Goal: Transaction & Acquisition: Book appointment/travel/reservation

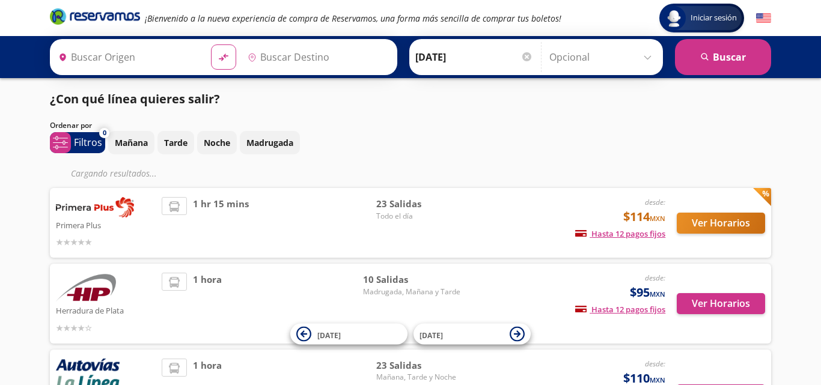
type input "Toluca, [GEOGRAPHIC_DATA]"
type input "Atlacomulco, [GEOGRAPHIC_DATA]"
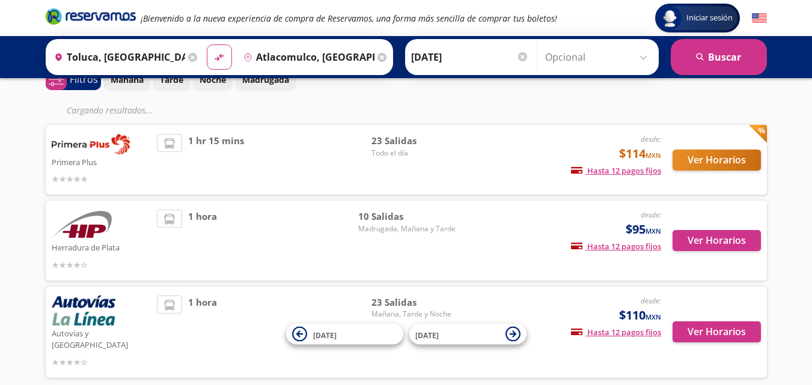
scroll to position [61, 0]
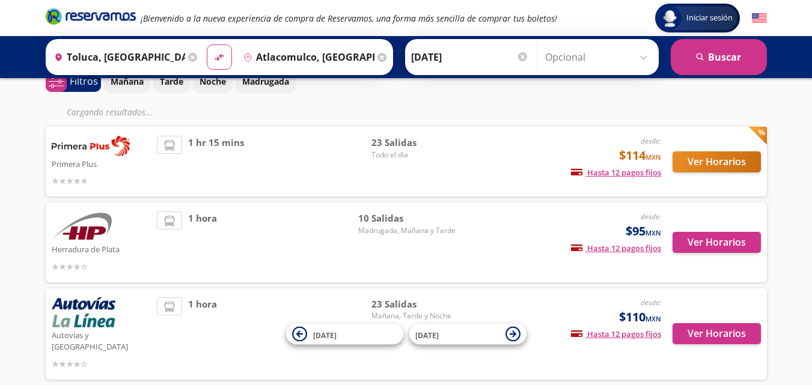
click at [114, 173] on div at bounding box center [102, 180] width 100 height 14
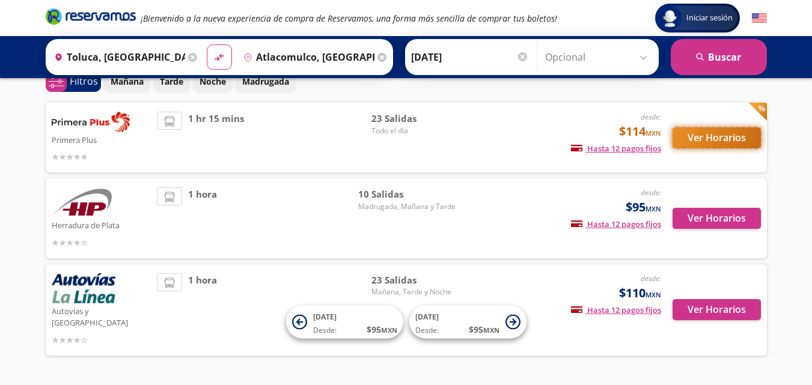
click at [739, 135] on button "Ver Horarios" at bounding box center [717, 137] width 88 height 21
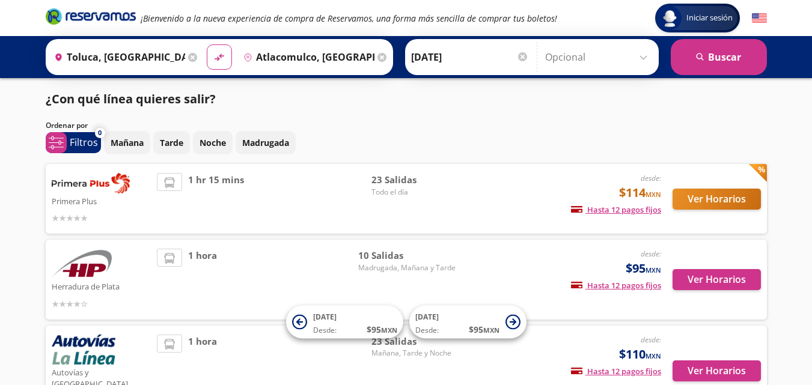
scroll to position [61, 0]
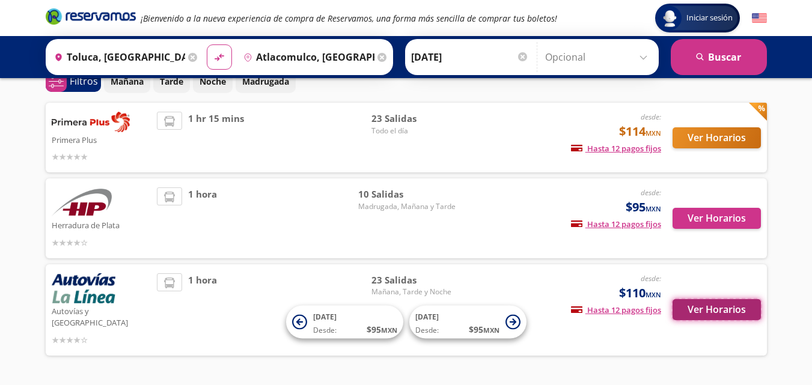
click at [694, 299] on button "Ver Horarios" at bounding box center [717, 309] width 88 height 21
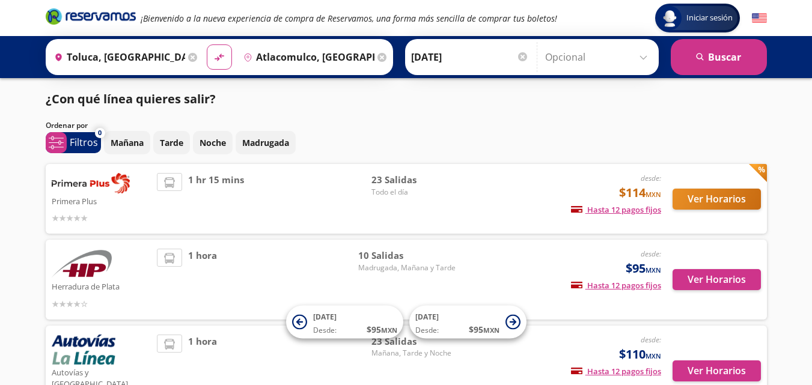
scroll to position [61, 0]
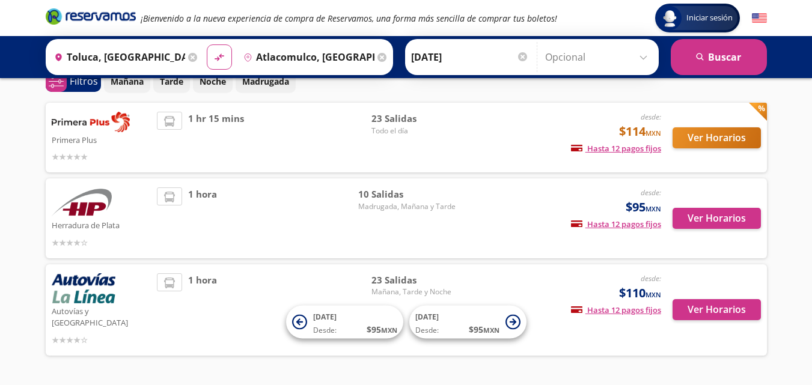
click at [697, 152] on div "Ver Horarios" at bounding box center [711, 138] width 100 height 52
click at [696, 137] on button "Ver Horarios" at bounding box center [717, 137] width 88 height 21
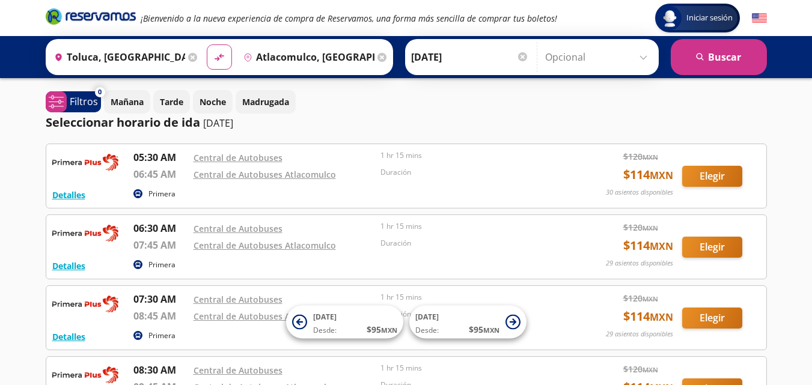
click at [297, 51] on input "Atlacomulco, [GEOGRAPHIC_DATA]" at bounding box center [307, 57] width 136 height 30
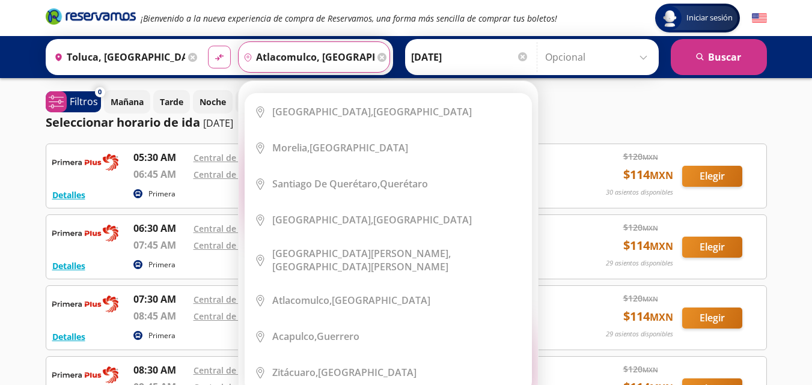
click at [214, 56] on icon "material-symbols:compare-arrows-rounded" at bounding box center [219, 57] width 11 height 11
type input "Atlacomulco, [GEOGRAPHIC_DATA]"
type input "Toluca, [GEOGRAPHIC_DATA]"
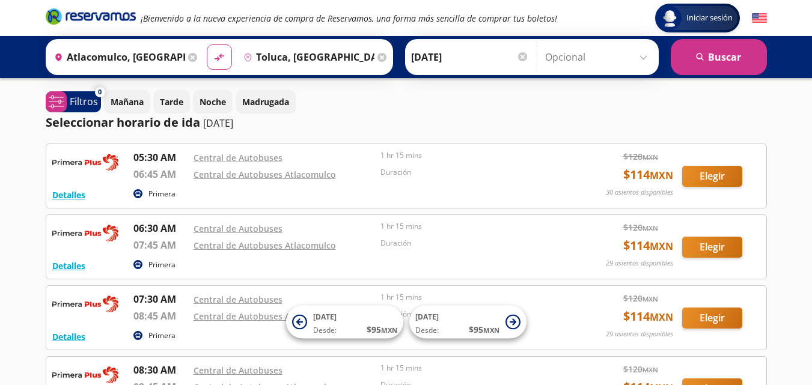
click at [289, 64] on input "Toluca, [GEOGRAPHIC_DATA]" at bounding box center [307, 57] width 136 height 30
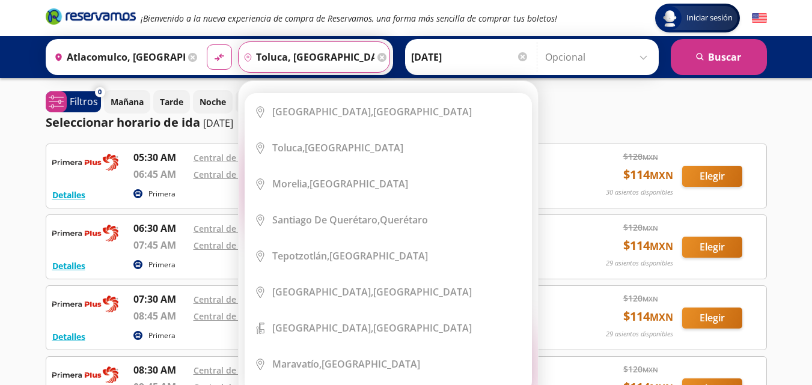
click at [385, 60] on div "Destino pin-outline [GEOGRAPHIC_DATA], [GEOGRAPHIC_DATA]" at bounding box center [314, 56] width 152 height 31
click at [378, 58] on icon at bounding box center [382, 57] width 9 height 9
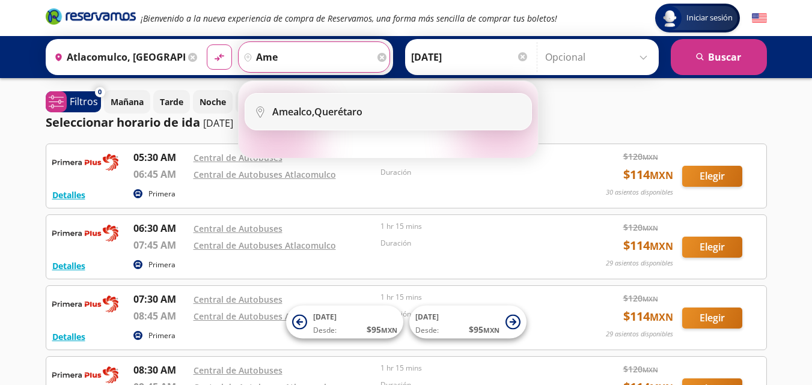
click at [340, 109] on div "Amealco, Querétaro" at bounding box center [317, 111] width 90 height 13
type input "Amealco, Querétaro"
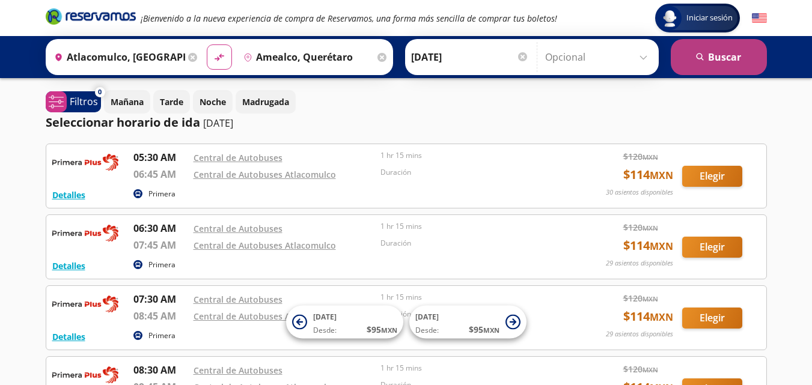
click at [693, 49] on button "search [GEOGRAPHIC_DATA]" at bounding box center [719, 57] width 96 height 36
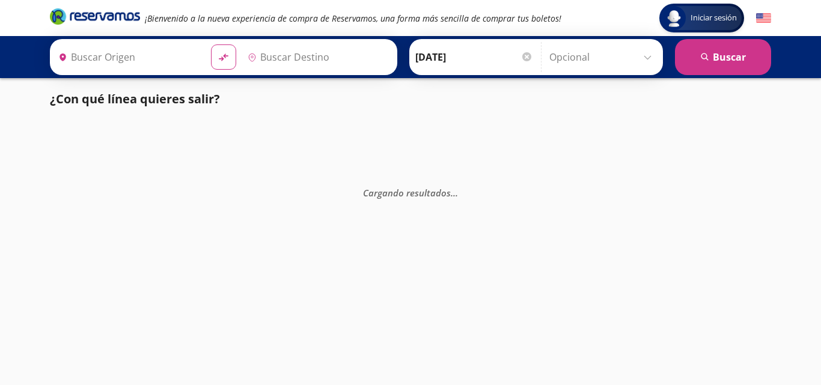
type input "Atlacomulco, [GEOGRAPHIC_DATA]"
type input "Amealco, Querétaro"
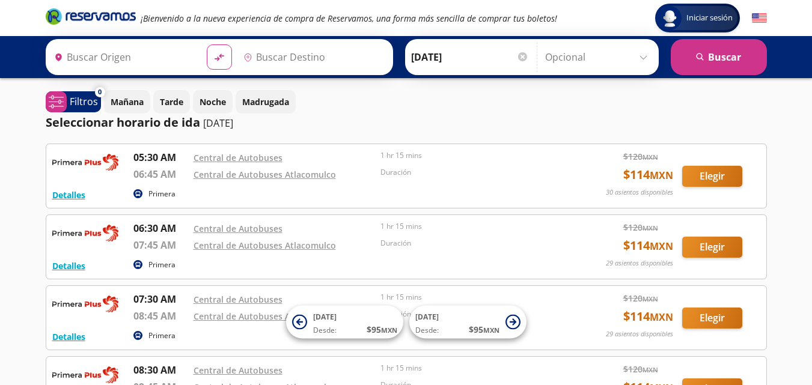
type input "Toluca, [GEOGRAPHIC_DATA]"
type input "Atlacomulco, [GEOGRAPHIC_DATA]"
click at [83, 100] on p "Filtros" at bounding box center [84, 101] width 28 height 14
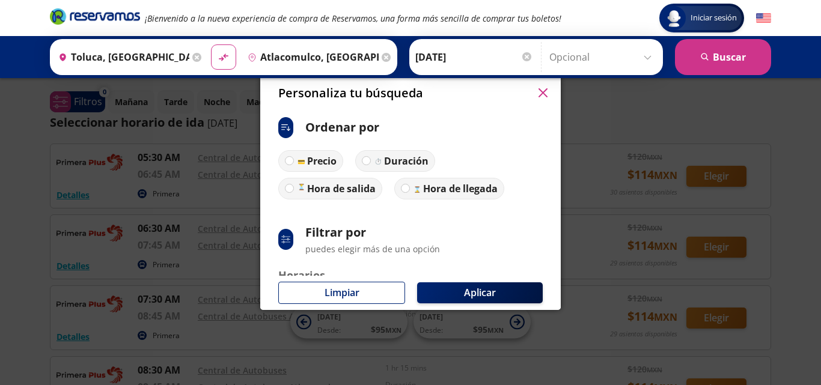
click at [540, 92] on icon "button" at bounding box center [543, 92] width 9 height 9
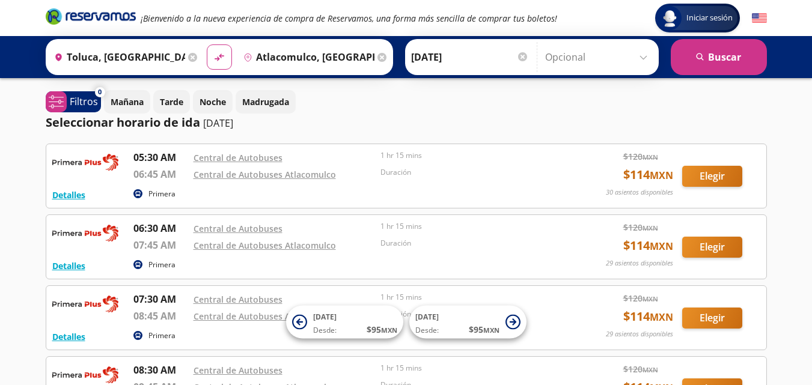
click at [473, 58] on input "[DATE]" at bounding box center [470, 57] width 118 height 30
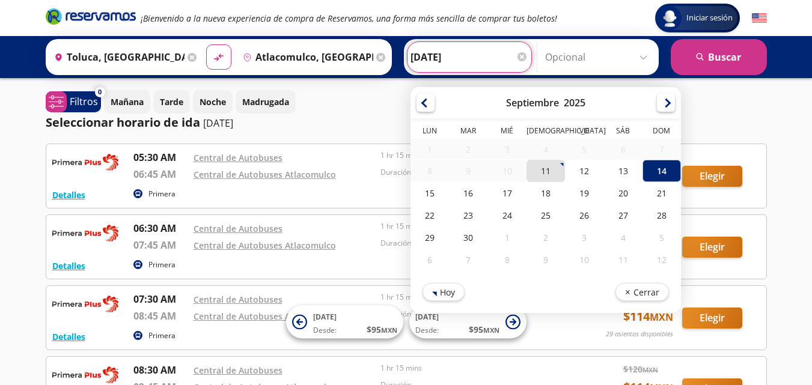
click at [543, 167] on div "11" at bounding box center [545, 171] width 38 height 22
type input "[DATE]"
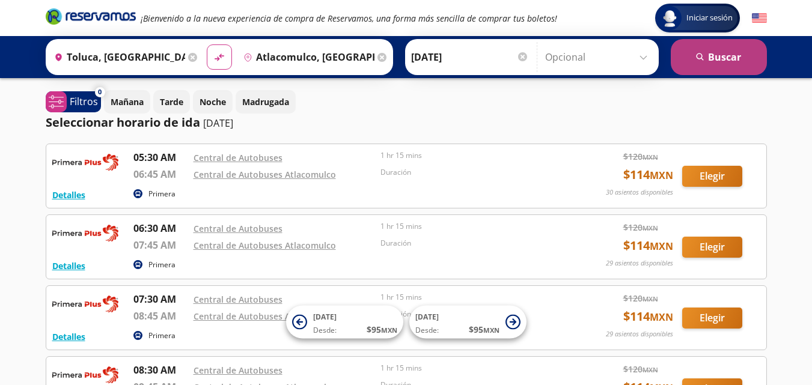
click at [702, 63] on button "search [GEOGRAPHIC_DATA]" at bounding box center [719, 57] width 96 height 36
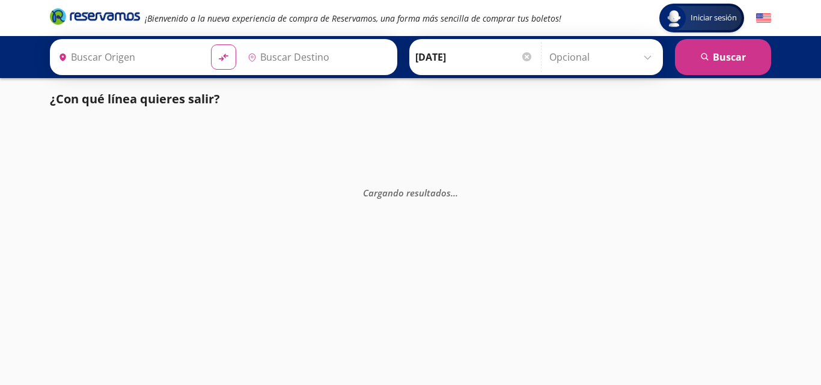
type input "Toluca, [GEOGRAPHIC_DATA]"
type input "Atlacomulco, [GEOGRAPHIC_DATA]"
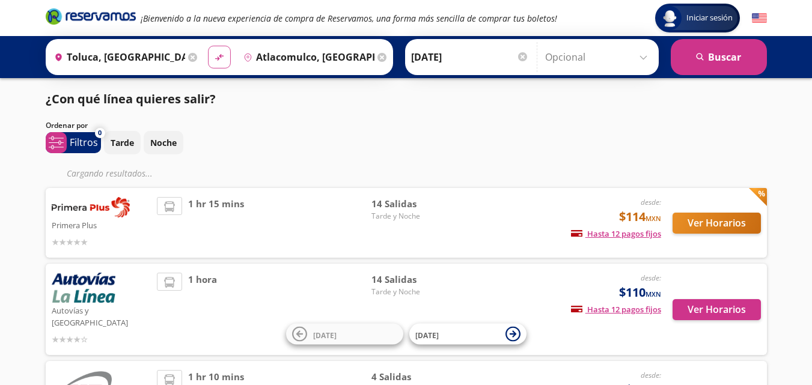
click at [229, 61] on div "material-symbols:compare-arrows-rounded" at bounding box center [219, 56] width 25 height 25
click at [223, 60] on button "material-symbols:compare-arrows-rounded" at bounding box center [219, 57] width 23 height 23
type input "Atlacomulco, [GEOGRAPHIC_DATA]"
type input "Toluca, [GEOGRAPHIC_DATA]"
click at [272, 63] on input "Toluca, [GEOGRAPHIC_DATA]" at bounding box center [307, 57] width 136 height 30
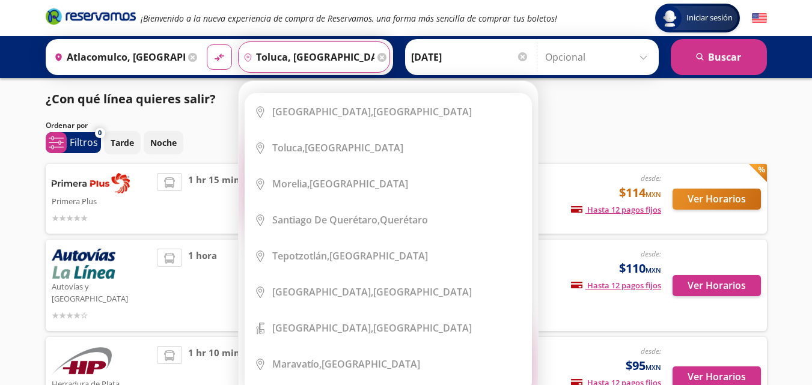
click at [378, 55] on icon at bounding box center [382, 57] width 9 height 9
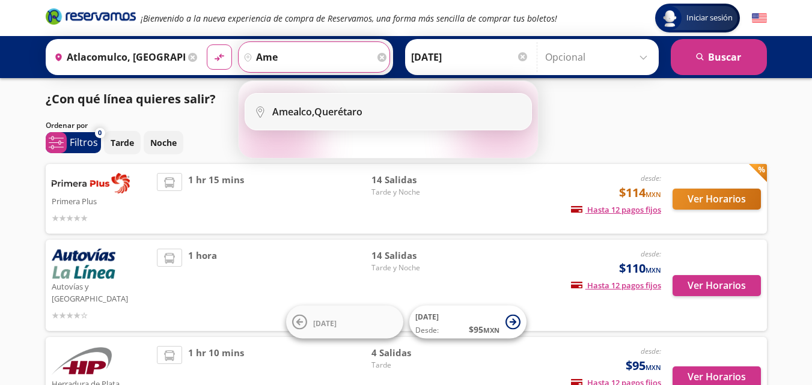
click at [354, 112] on div "Amealco, Querétaro" at bounding box center [317, 111] width 90 height 13
type input "Amealco, Querétaro"
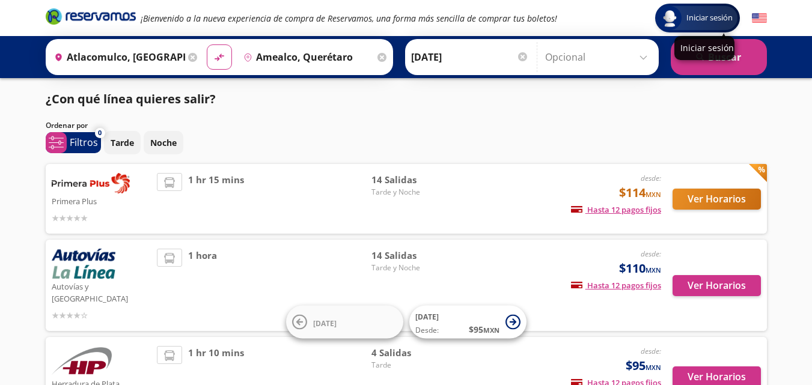
click at [718, 47] on p "Iniciar sesión" at bounding box center [705, 47] width 48 height 11
click at [715, 60] on button "search [GEOGRAPHIC_DATA]" at bounding box center [719, 57] width 96 height 36
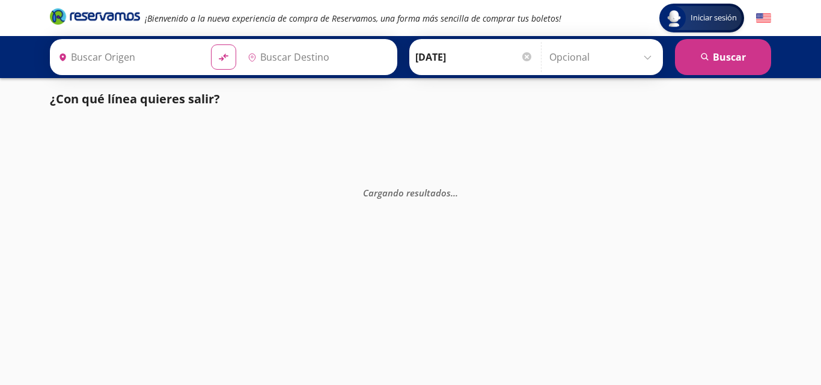
type input "Atlacomulco, [GEOGRAPHIC_DATA]"
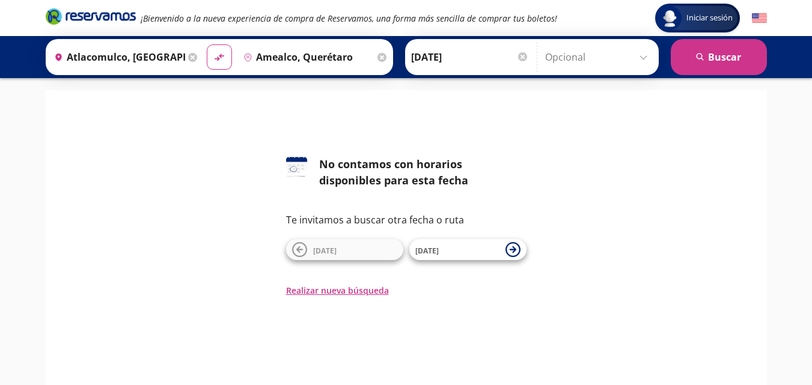
click at [375, 63] on div "Destino pin-outline Amealco, [GEOGRAPHIC_DATA]" at bounding box center [314, 56] width 152 height 31
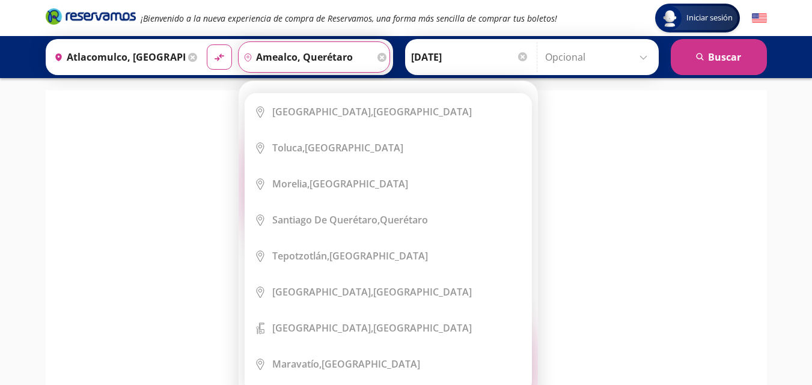
click at [377, 62] on div "Destino pin-outline Amealco, [GEOGRAPHIC_DATA]" at bounding box center [314, 56] width 152 height 31
click at [379, 62] on div "Destino pin-outline Amealco, [GEOGRAPHIC_DATA]" at bounding box center [314, 56] width 152 height 31
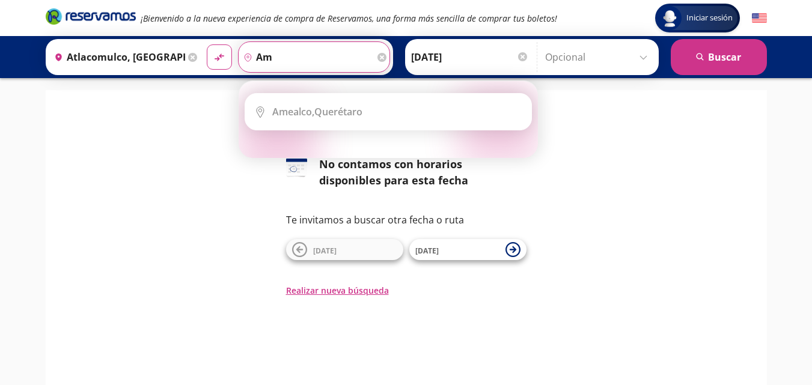
type input "a"
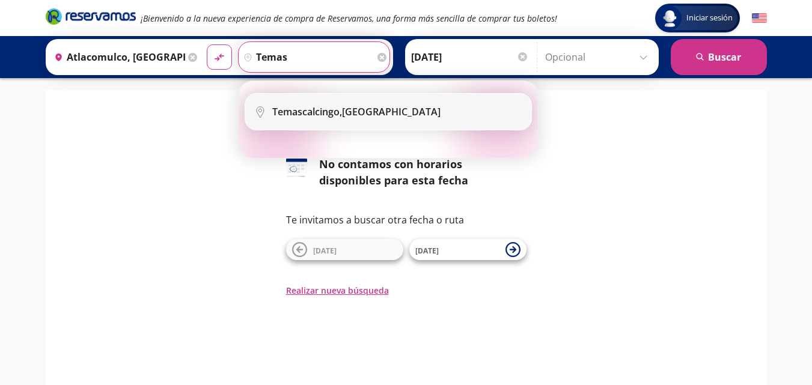
click at [367, 108] on div "Temascalcingo, [GEOGRAPHIC_DATA]" at bounding box center [356, 111] width 168 height 13
type input "Temascalcingo, [GEOGRAPHIC_DATA]"
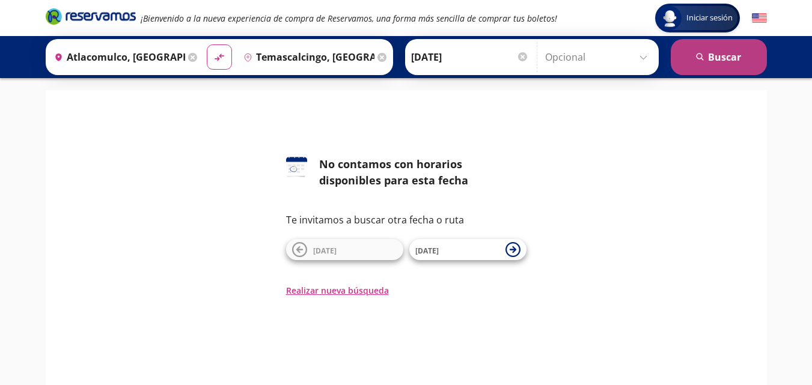
click at [747, 65] on button "search [GEOGRAPHIC_DATA]" at bounding box center [719, 57] width 96 height 36
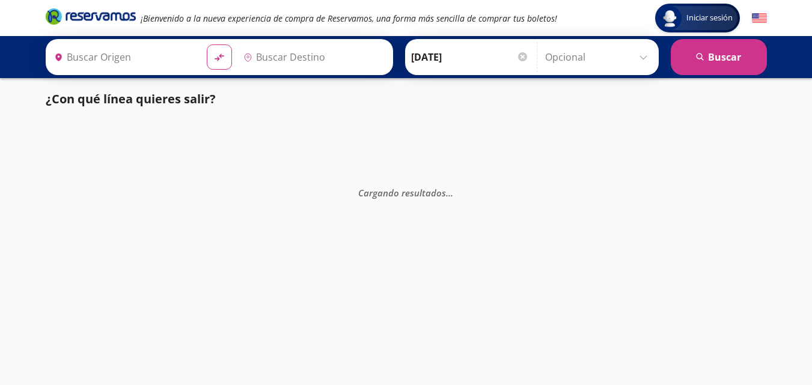
type input "Atlacomulco, [GEOGRAPHIC_DATA]"
type input "Temascalcingo, [GEOGRAPHIC_DATA]"
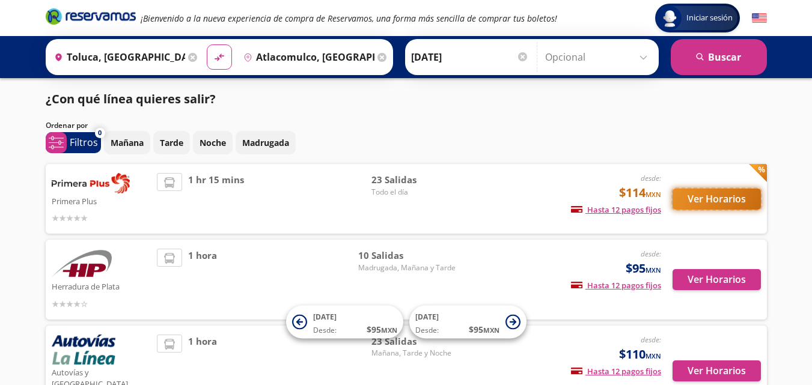
click at [709, 204] on button "Ver Horarios" at bounding box center [717, 199] width 88 height 21
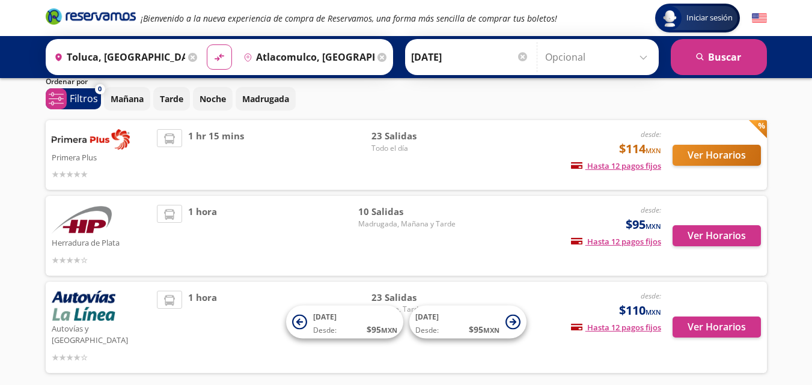
scroll to position [52, 0]
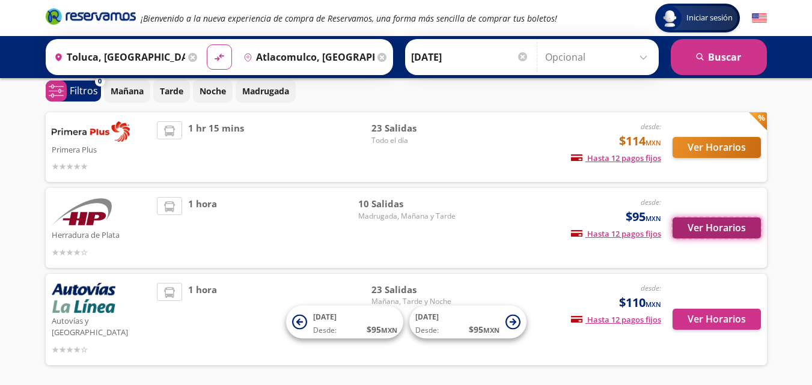
click at [738, 231] on button "Ver Horarios" at bounding box center [717, 228] width 88 height 21
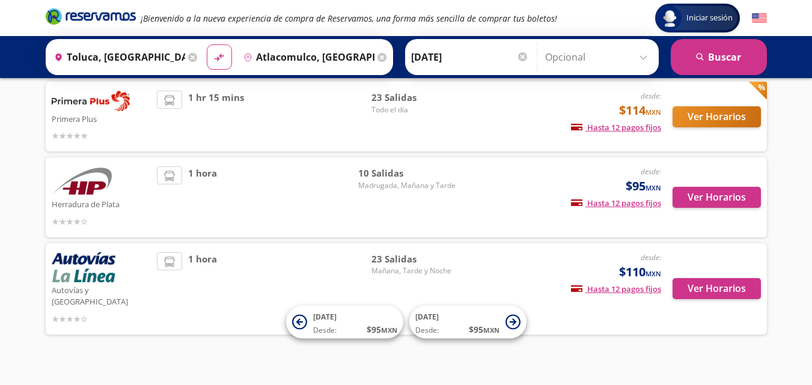
scroll to position [86, 0]
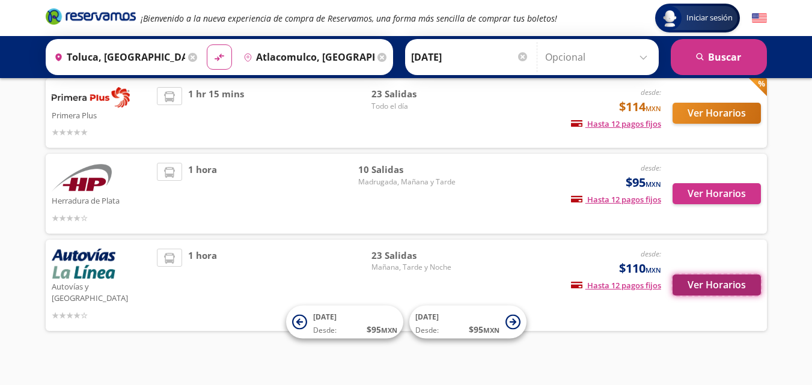
click at [735, 275] on button "Ver Horarios" at bounding box center [717, 285] width 88 height 21
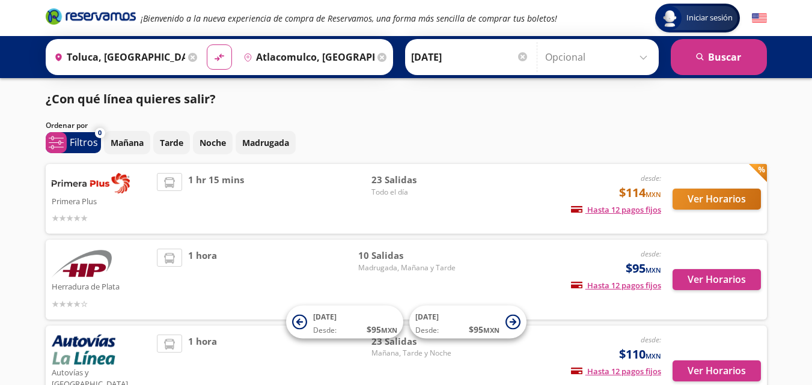
scroll to position [86, 0]
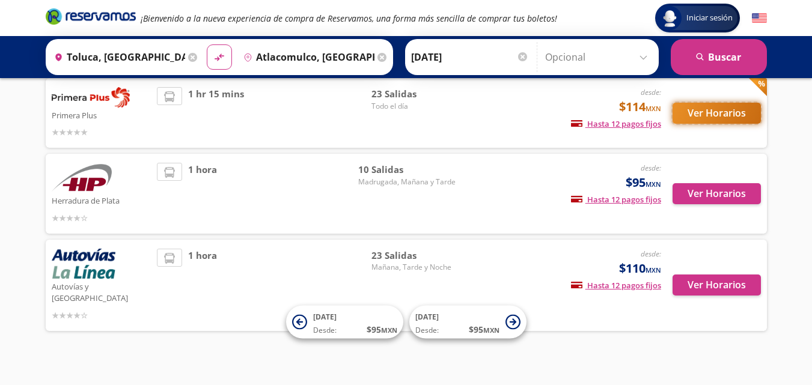
click at [702, 118] on button "Ver Horarios" at bounding box center [717, 113] width 88 height 21
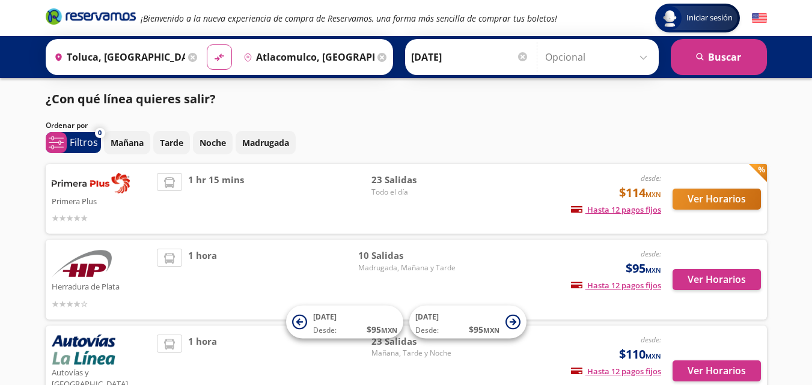
scroll to position [86, 0]
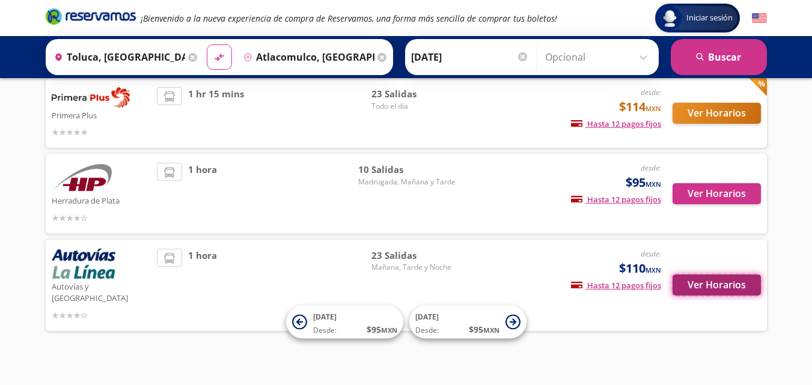
click at [691, 286] on button "Ver Horarios" at bounding box center [717, 285] width 88 height 21
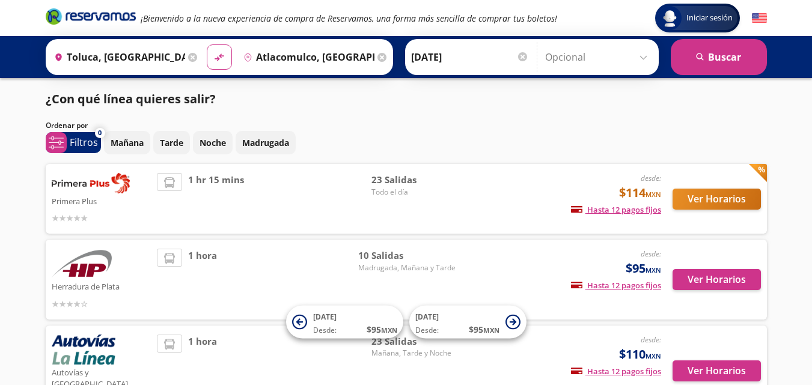
scroll to position [86, 0]
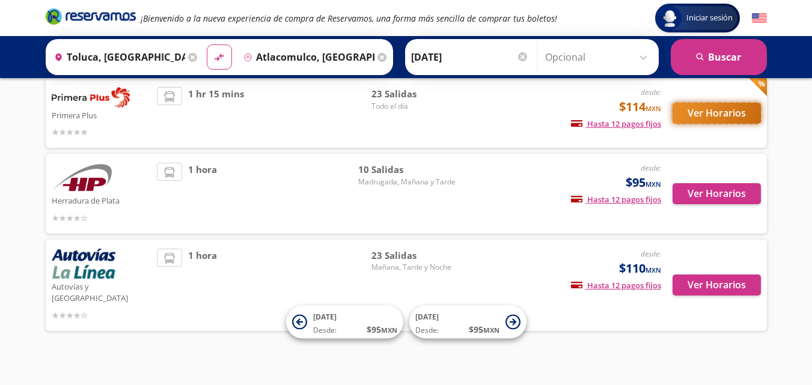
click at [693, 120] on button "Ver Horarios" at bounding box center [717, 113] width 88 height 21
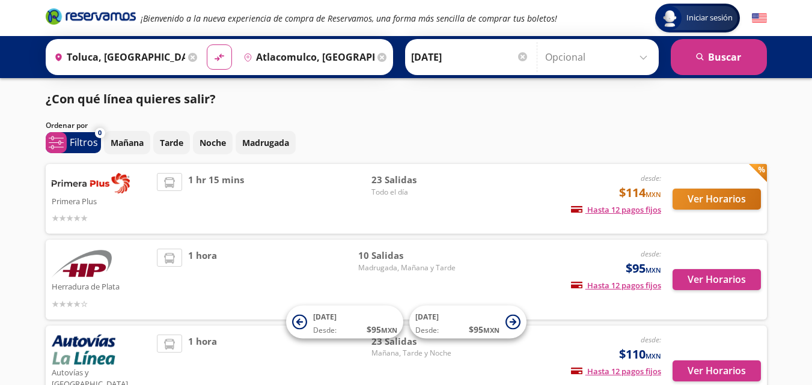
scroll to position [86, 0]
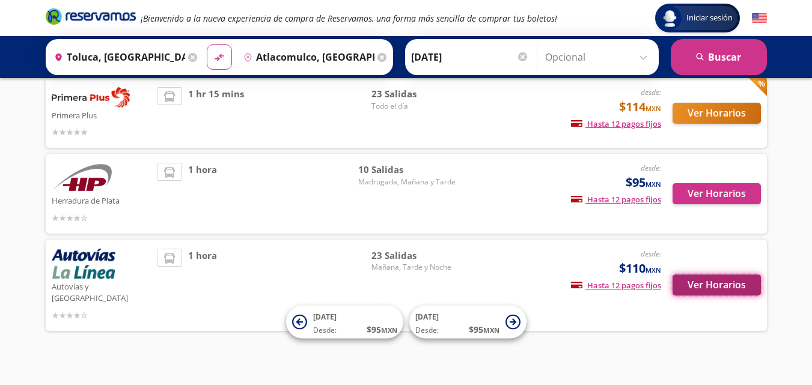
click at [742, 276] on button "Ver Horarios" at bounding box center [717, 285] width 88 height 21
